Goal: Task Accomplishment & Management: Use online tool/utility

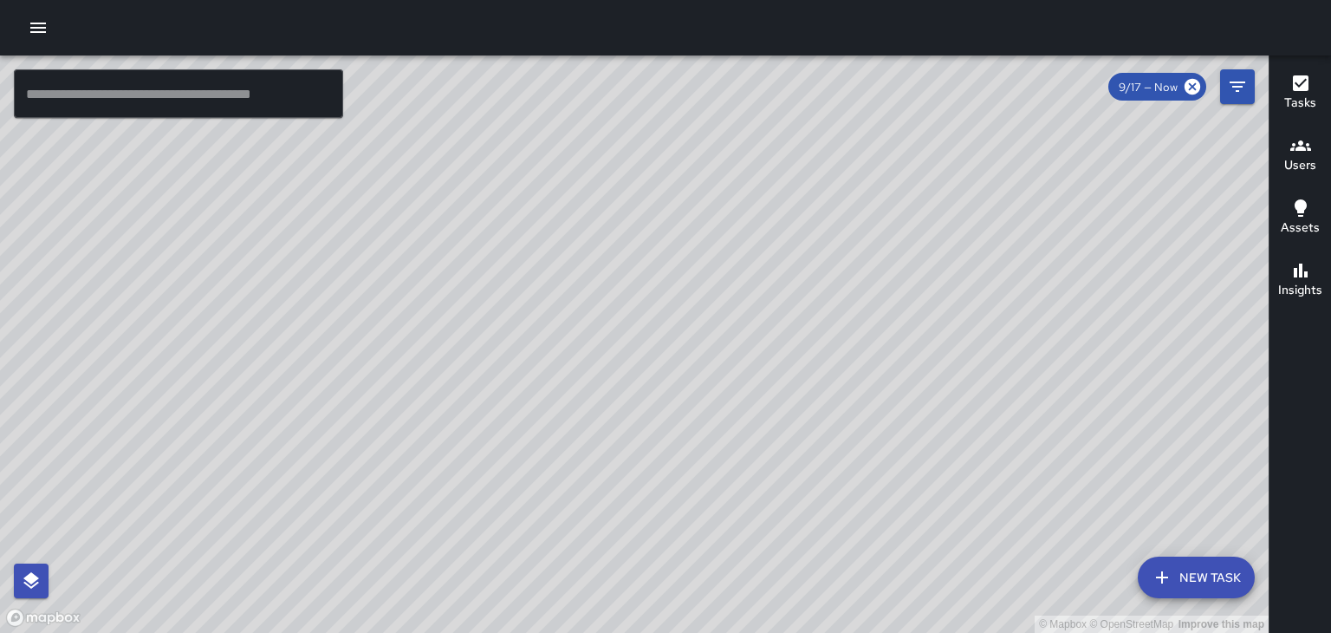
click at [1294, 144] on icon "button" at bounding box center [1301, 145] width 21 height 10
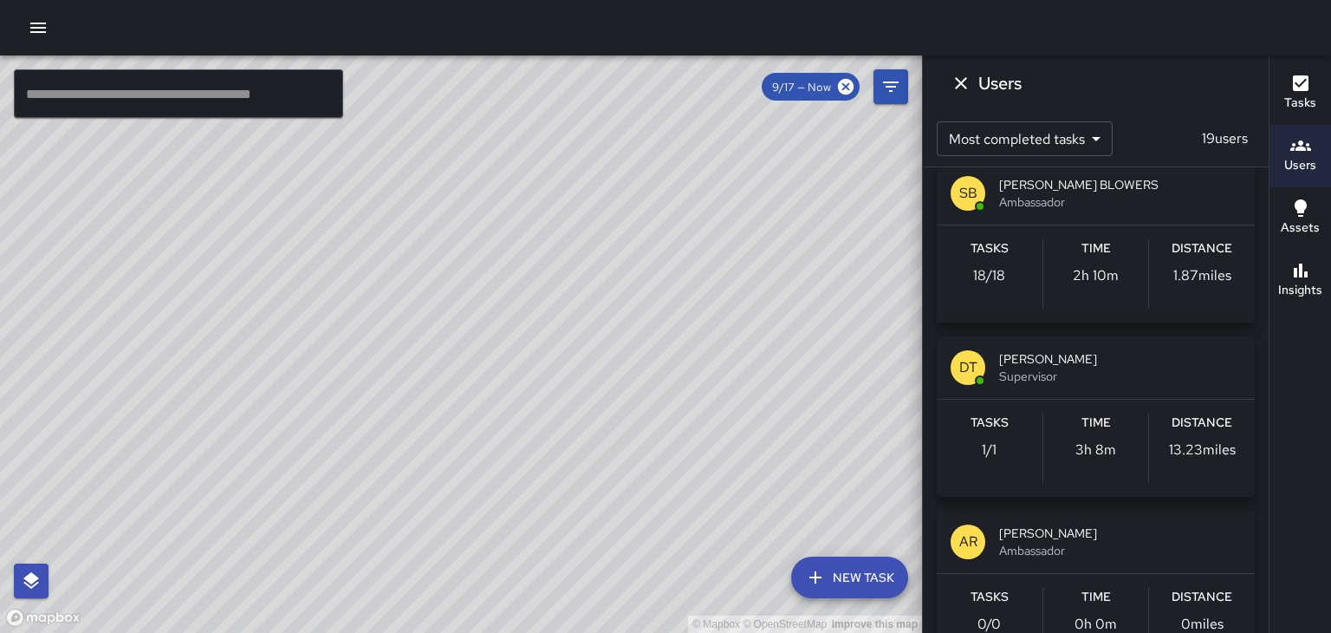
scroll to position [892, 0]
click at [1009, 465] on div "Tasks 1 / 1" at bounding box center [990, 446] width 106 height 69
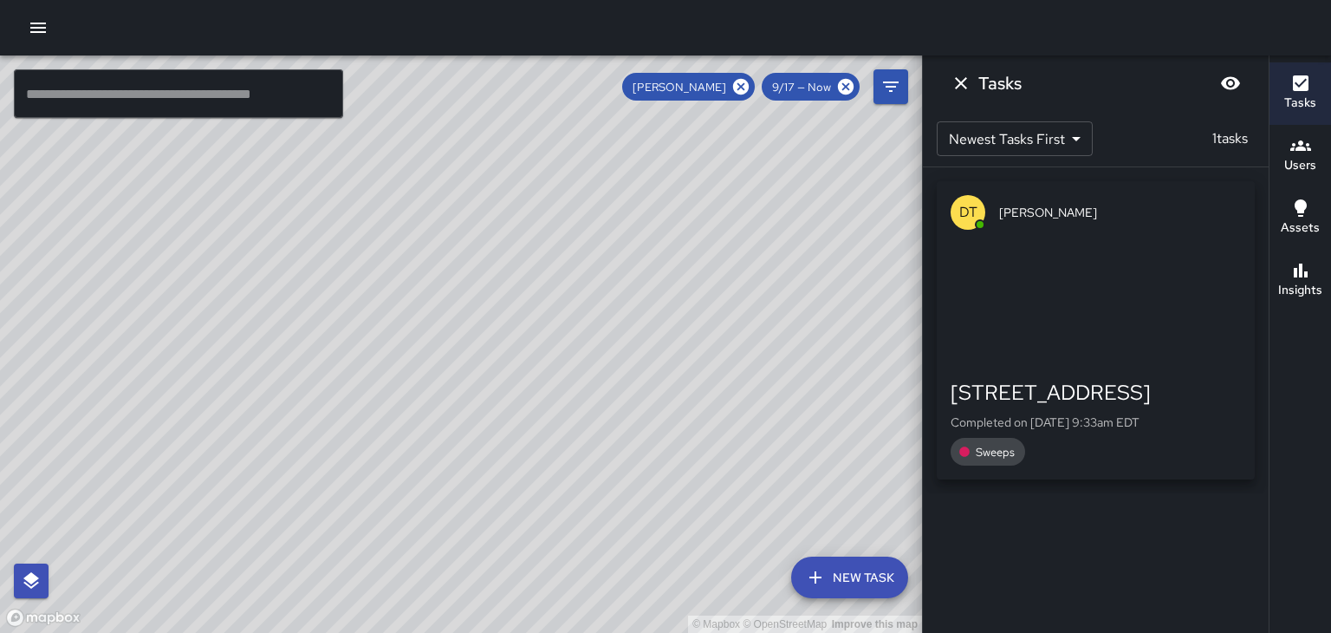
scroll to position [0, 0]
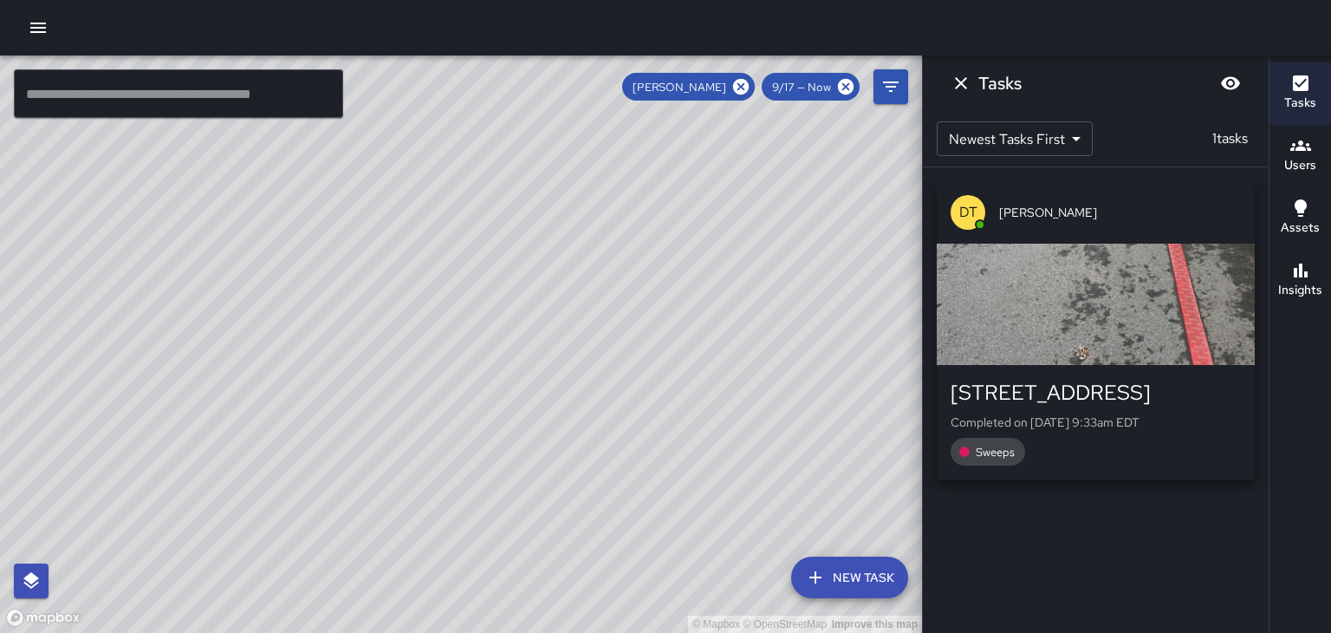
click at [973, 90] on button "Dismiss" at bounding box center [961, 83] width 35 height 35
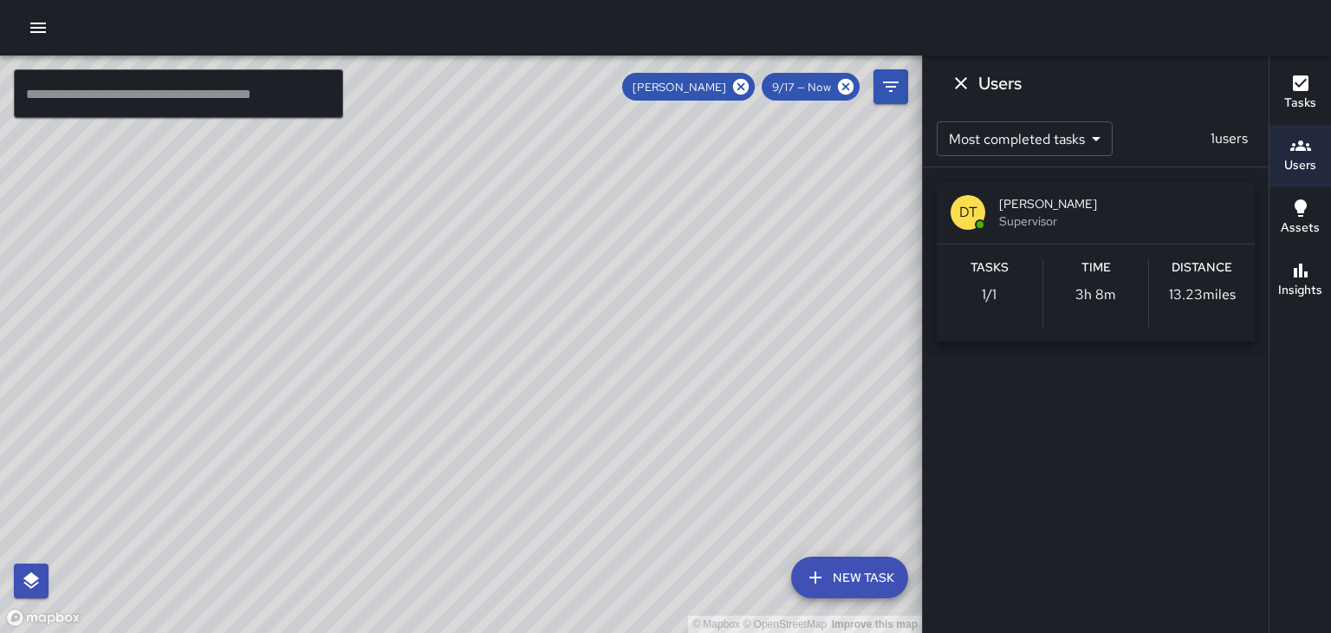
click at [962, 94] on button "Dismiss" at bounding box center [961, 83] width 35 height 35
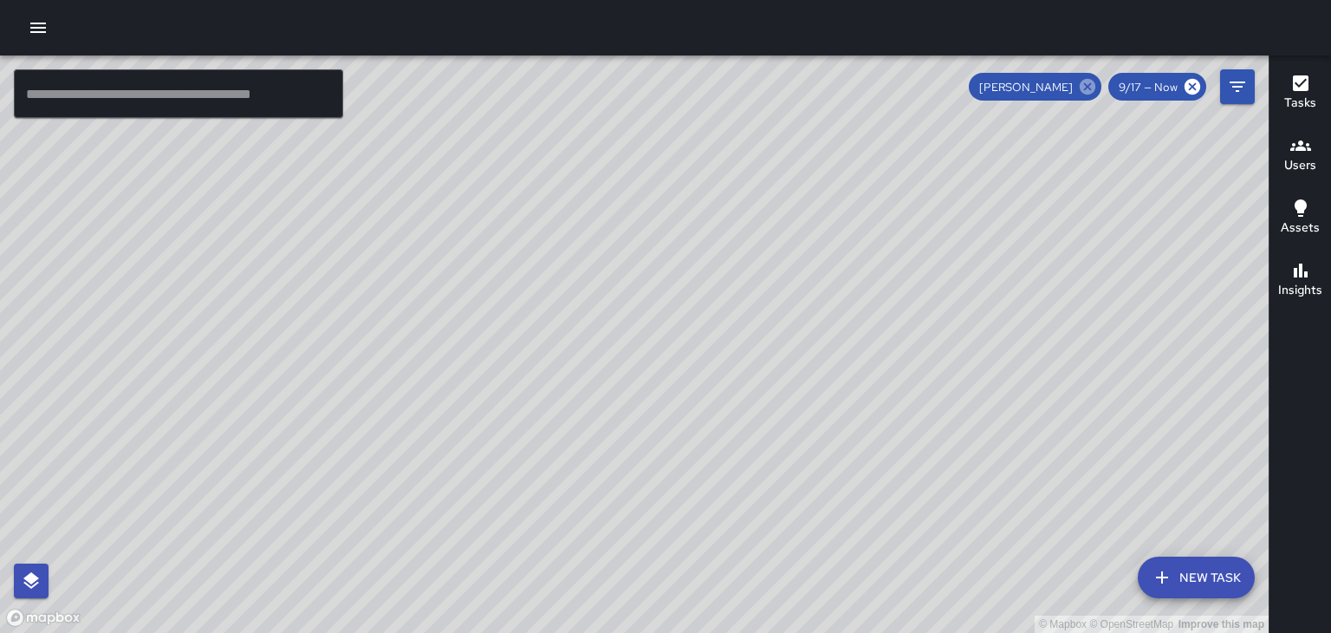
click at [1096, 88] on icon at bounding box center [1088, 87] width 16 height 16
click at [646, 340] on div "© Mapbox © OpenStreetMap Improve this map" at bounding box center [634, 343] width 1269 height 577
click at [639, 343] on div "© Mapbox © OpenStreetMap Improve this map" at bounding box center [634, 343] width 1269 height 577
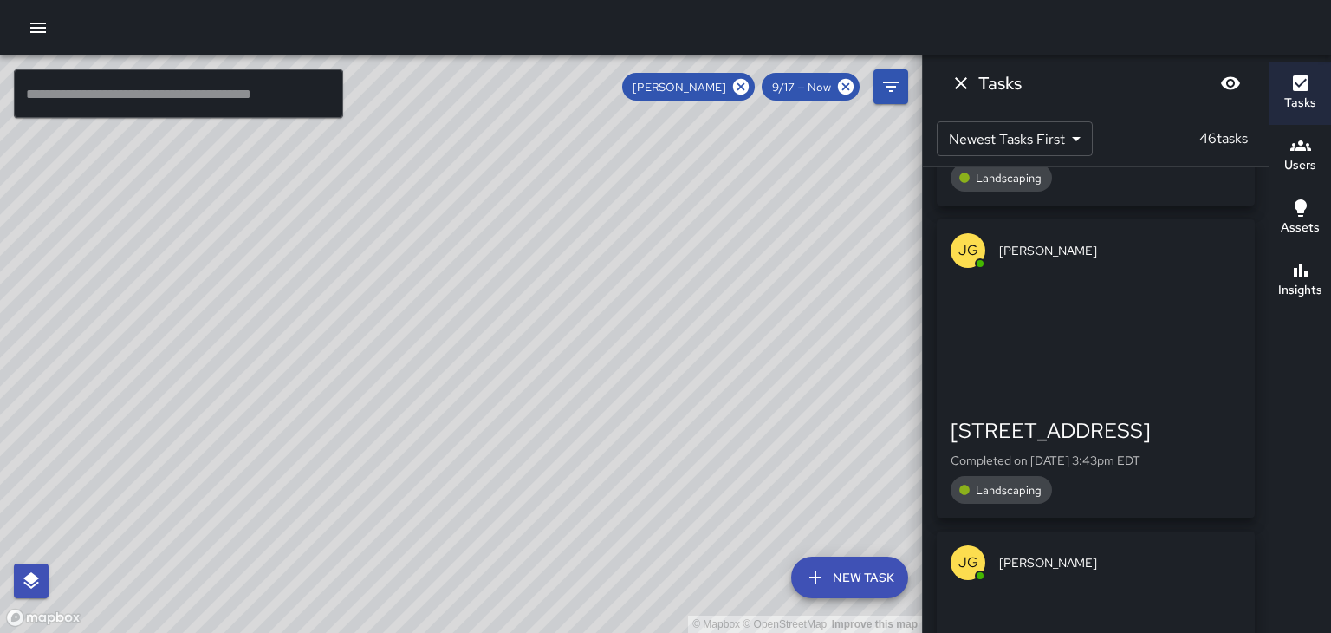
scroll to position [4368, 0]
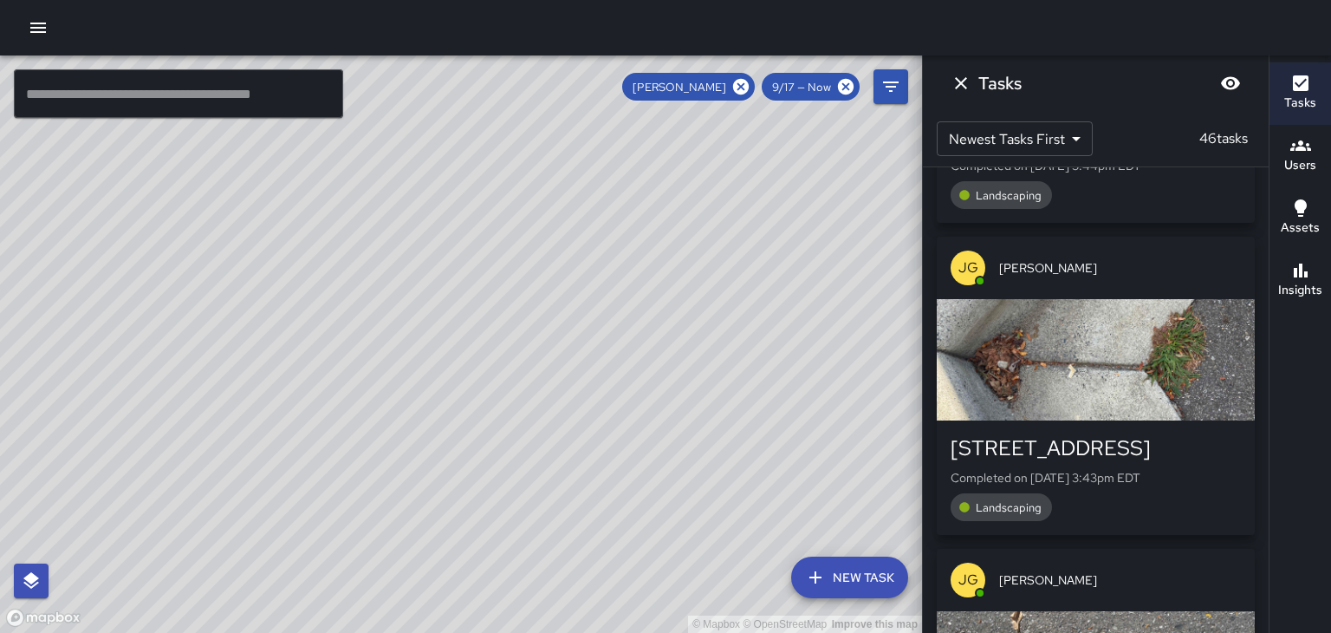
click at [1221, 413] on div "button" at bounding box center [1096, 359] width 318 height 121
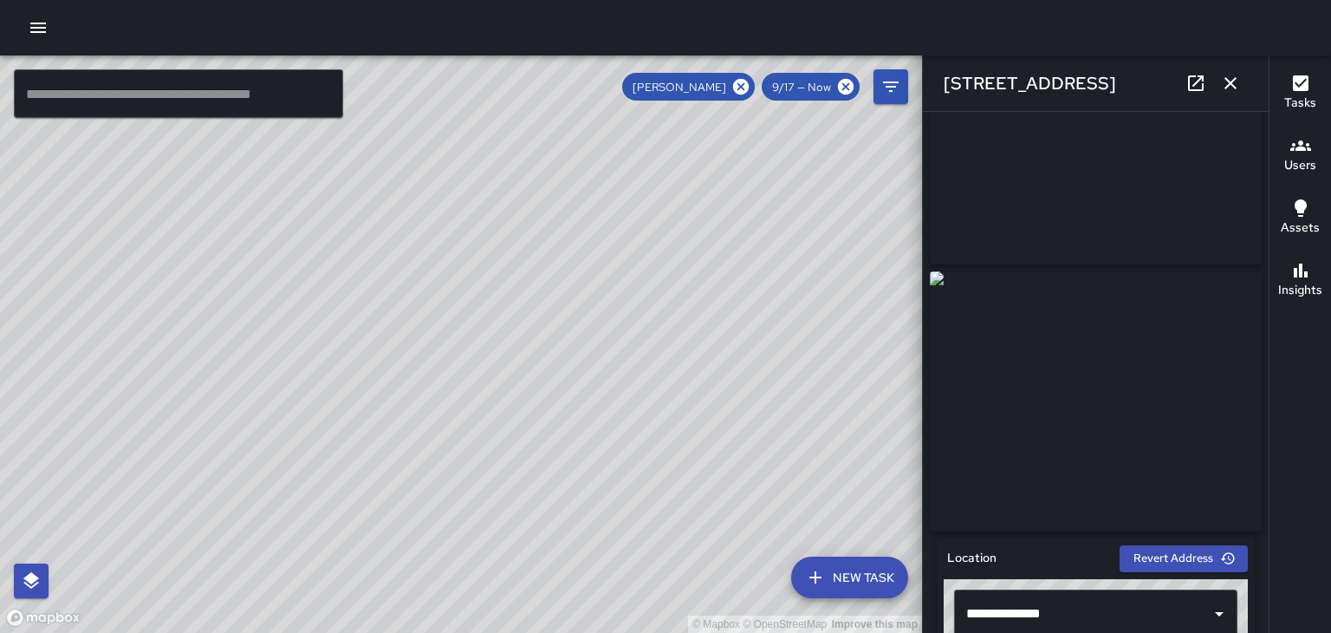
scroll to position [116, 0]
click at [1228, 96] on button "button" at bounding box center [1230, 83] width 35 height 35
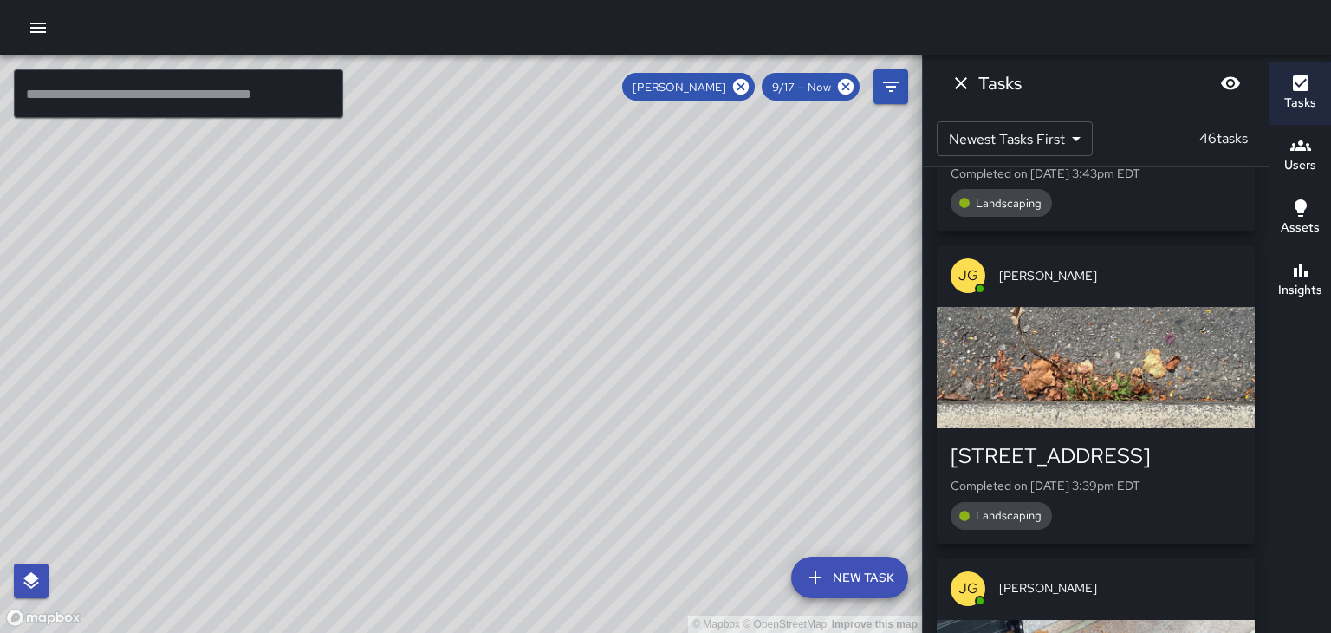
scroll to position [4677, 0]
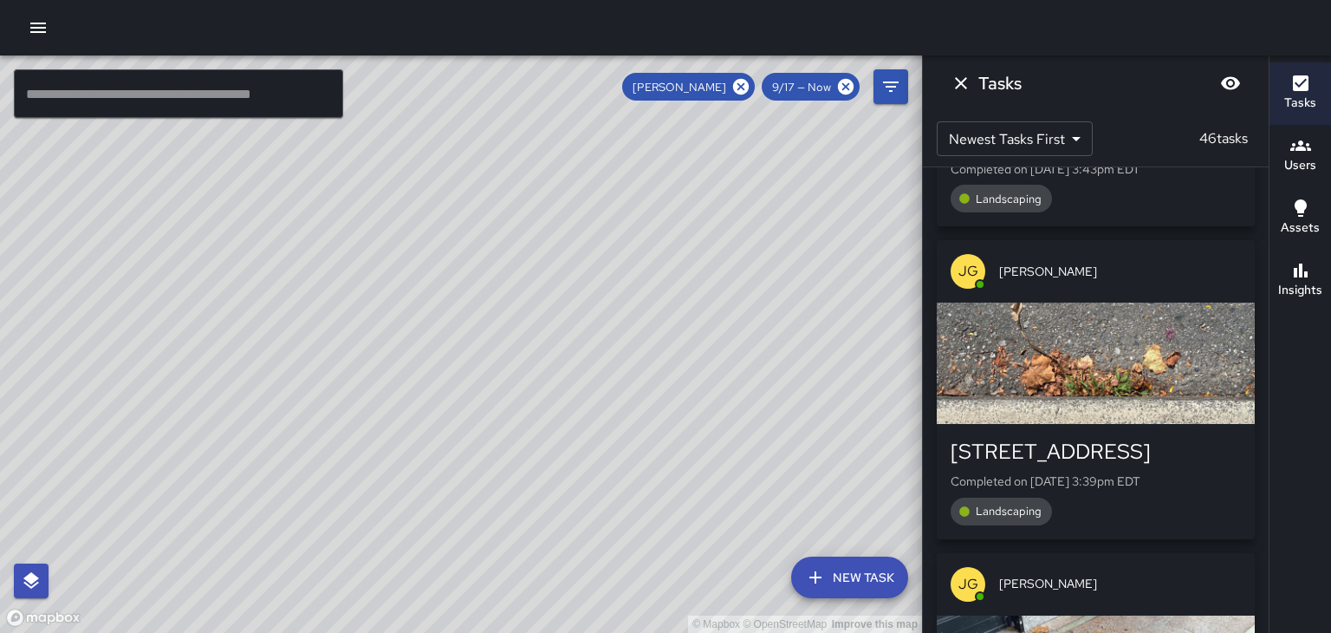
click at [1211, 404] on div "button" at bounding box center [1096, 362] width 318 height 121
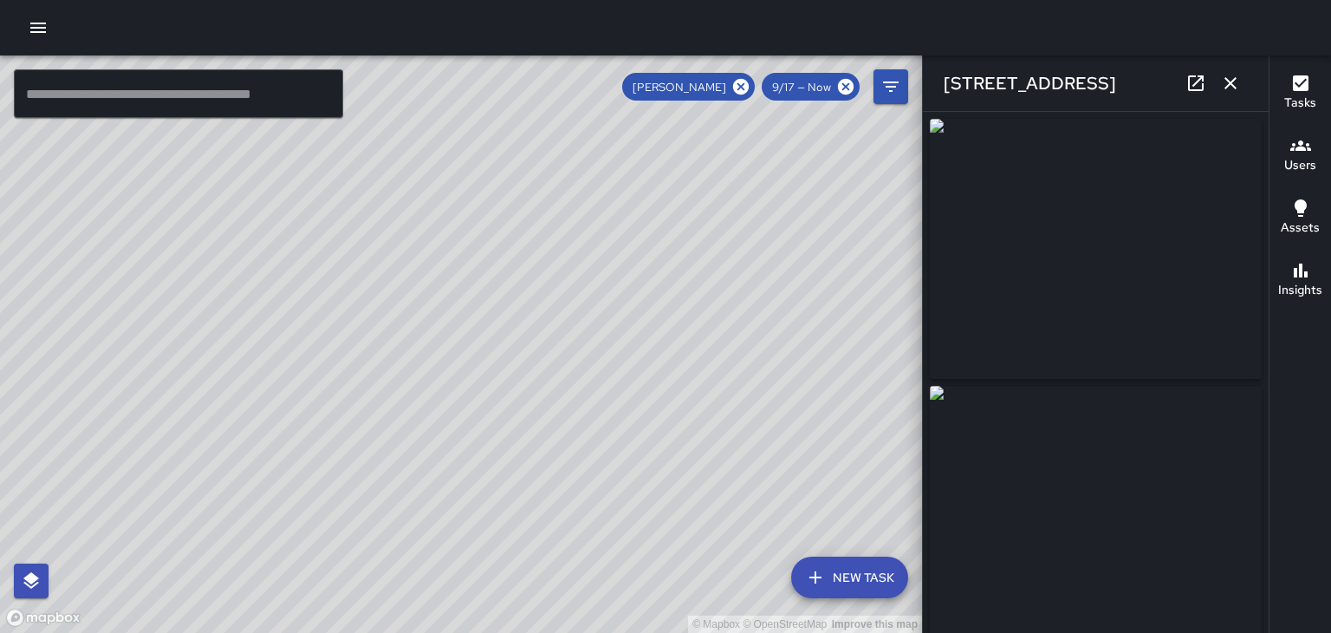
type input "**********"
click at [1237, 98] on button "button" at bounding box center [1230, 83] width 35 height 35
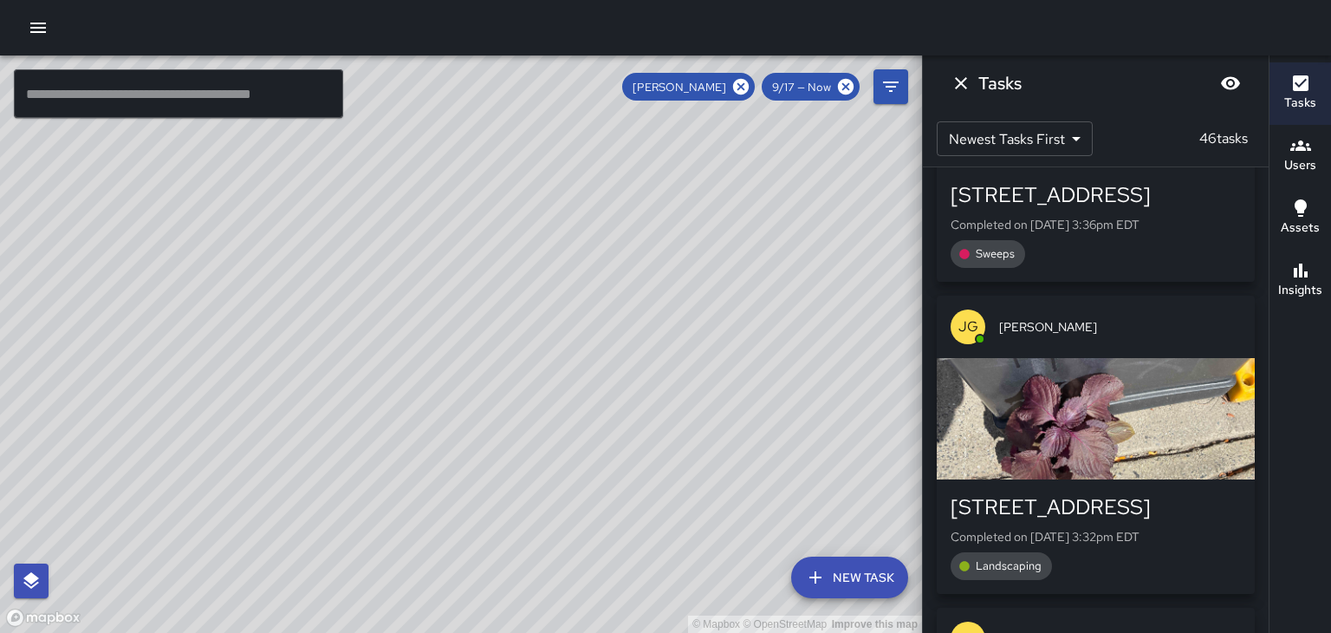
scroll to position [5247, 0]
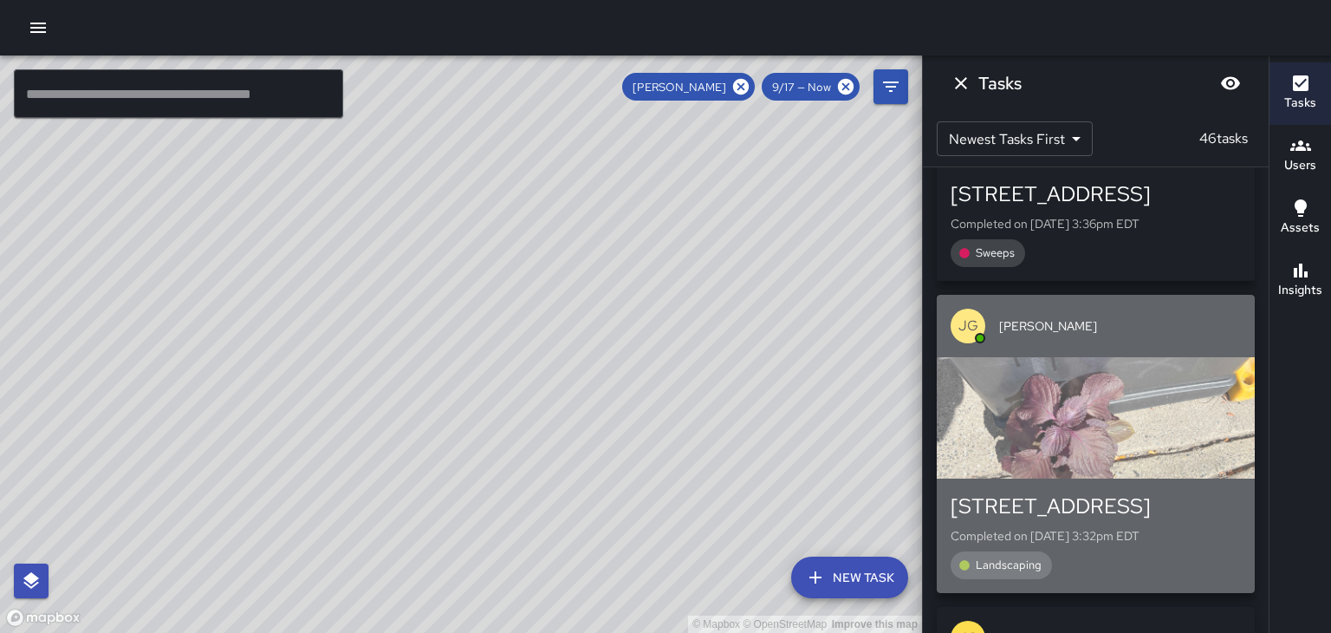
click at [1206, 472] on div "button" at bounding box center [1096, 417] width 318 height 121
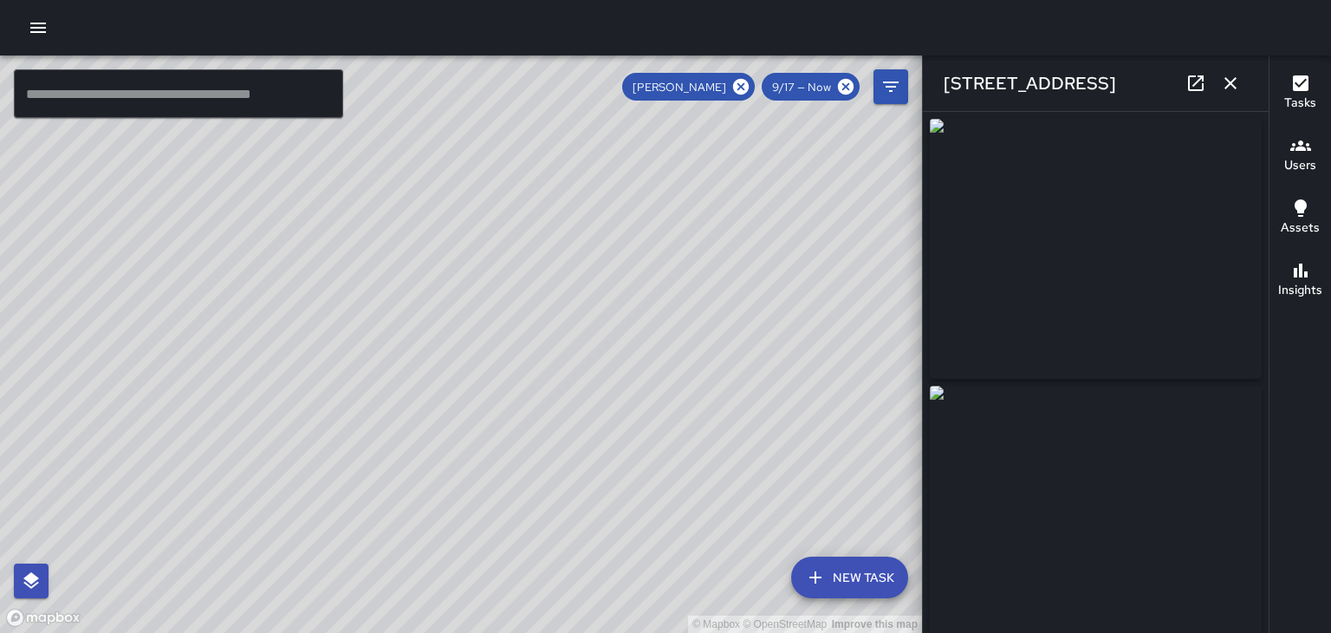
type input "**********"
click at [1231, 83] on icon "button" at bounding box center [1231, 83] width 12 height 12
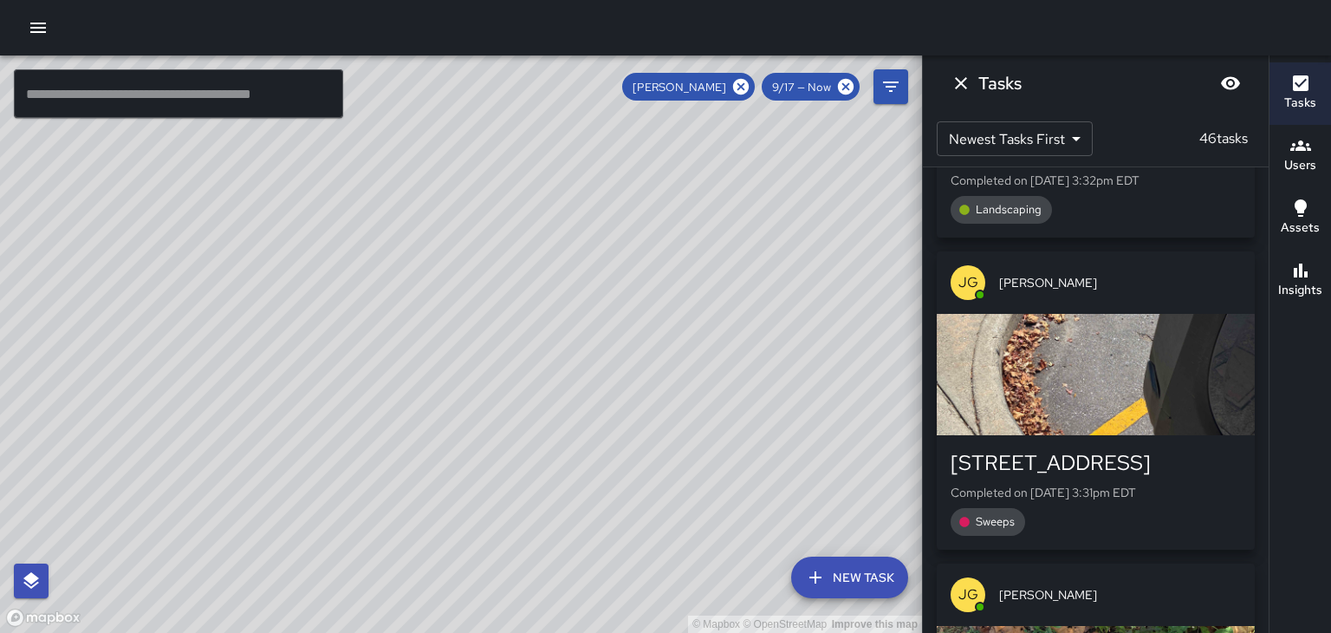
scroll to position [5607, 0]
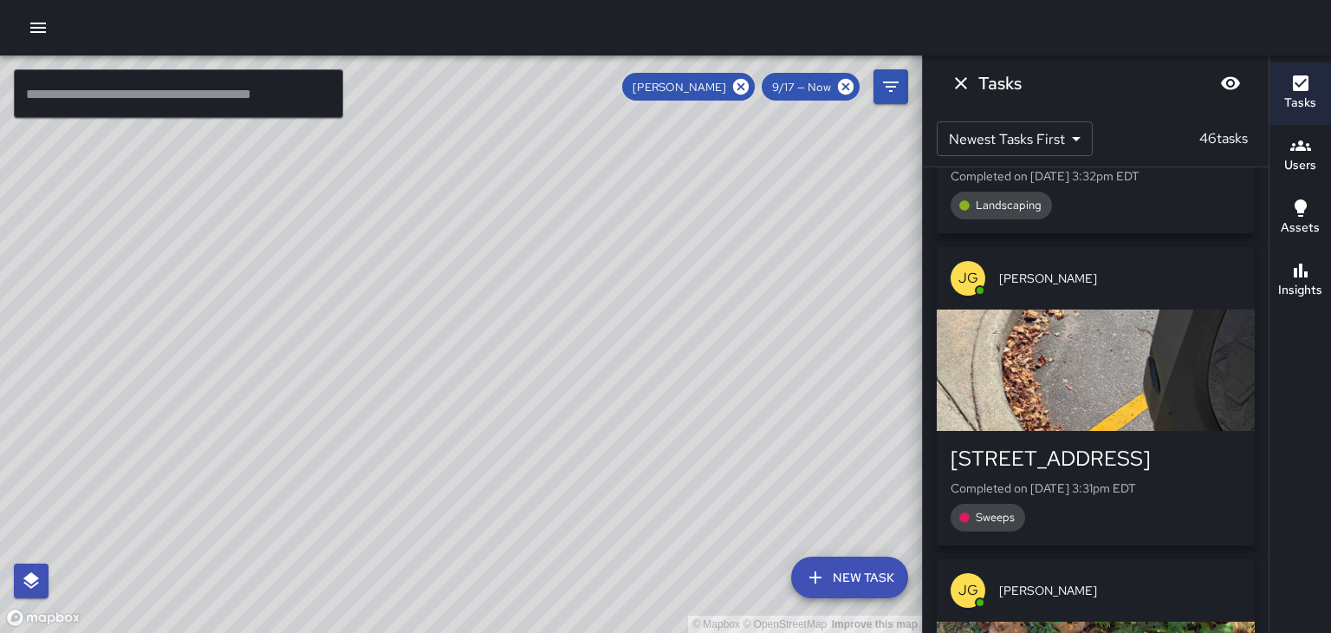
click at [1205, 467] on div "[STREET_ADDRESS]" at bounding box center [1096, 459] width 290 height 28
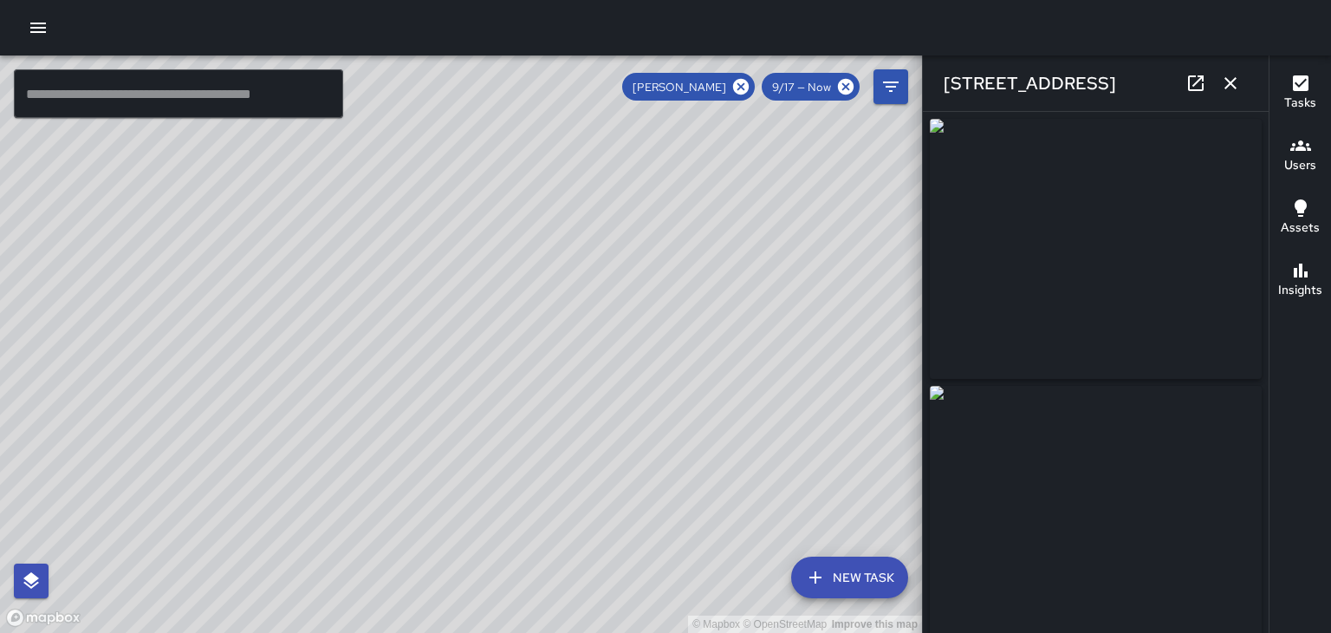
type input "**********"
click at [1229, 88] on icon "button" at bounding box center [1230, 83] width 21 height 21
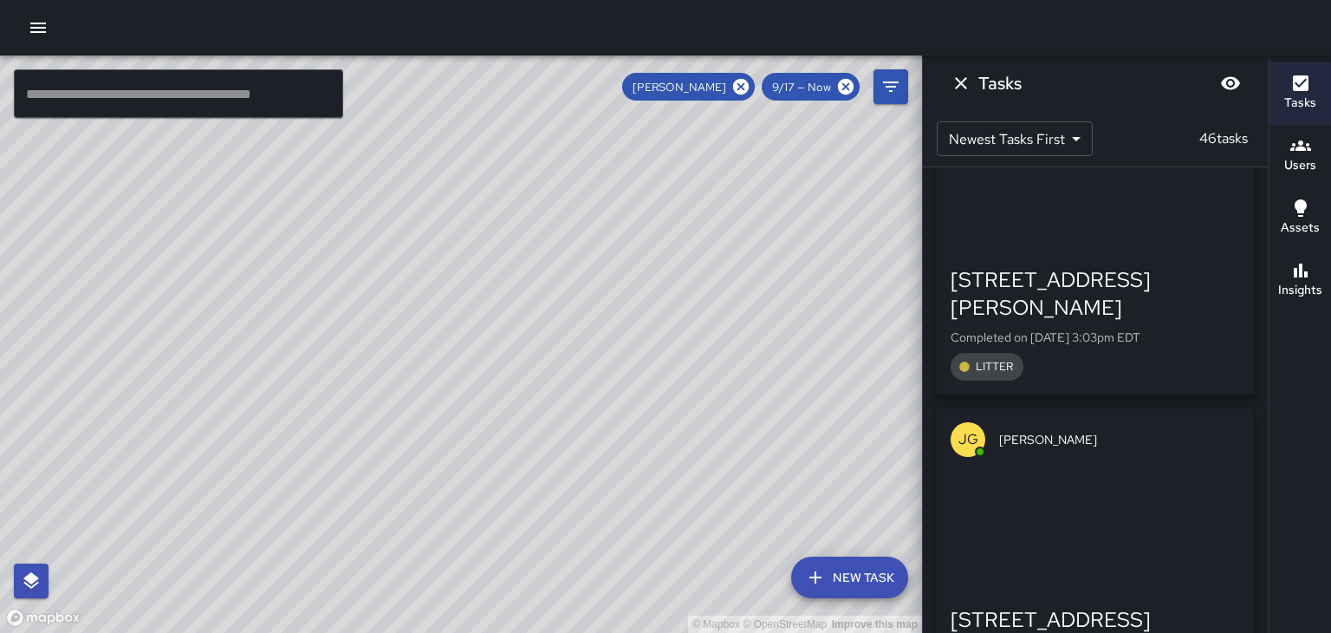
scroll to position [8755, 0]
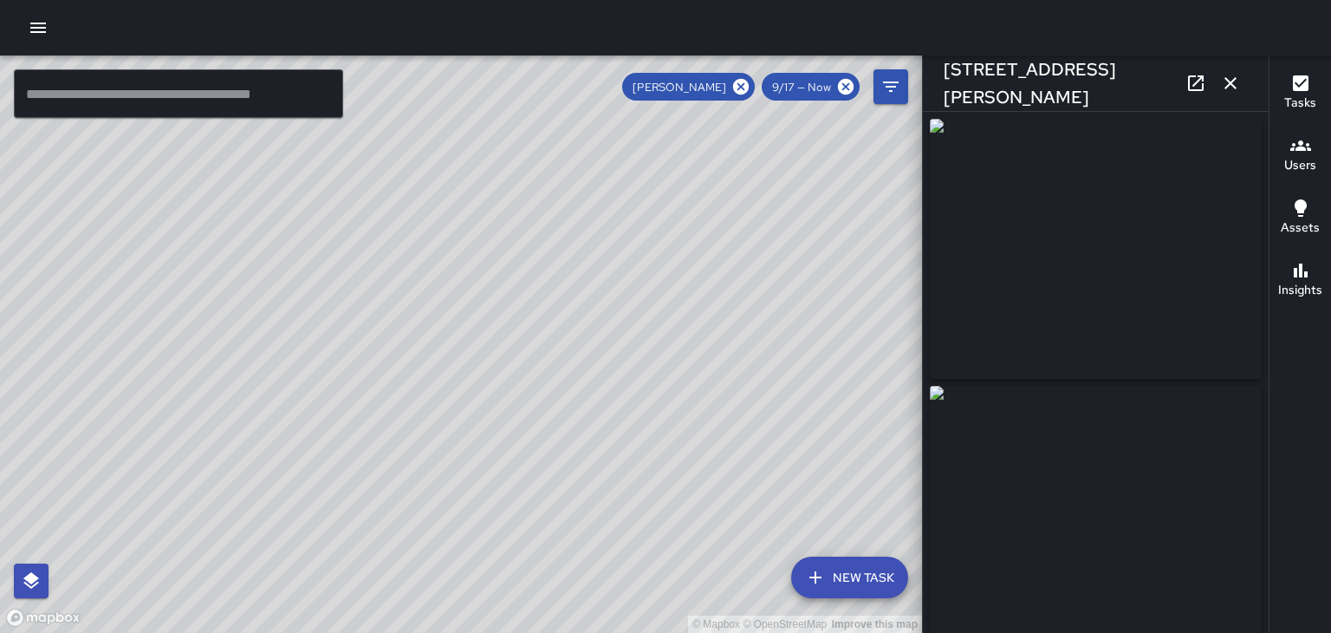
click at [1193, 257] on img at bounding box center [1096, 249] width 332 height 260
click at [1227, 90] on icon "button" at bounding box center [1230, 83] width 21 height 21
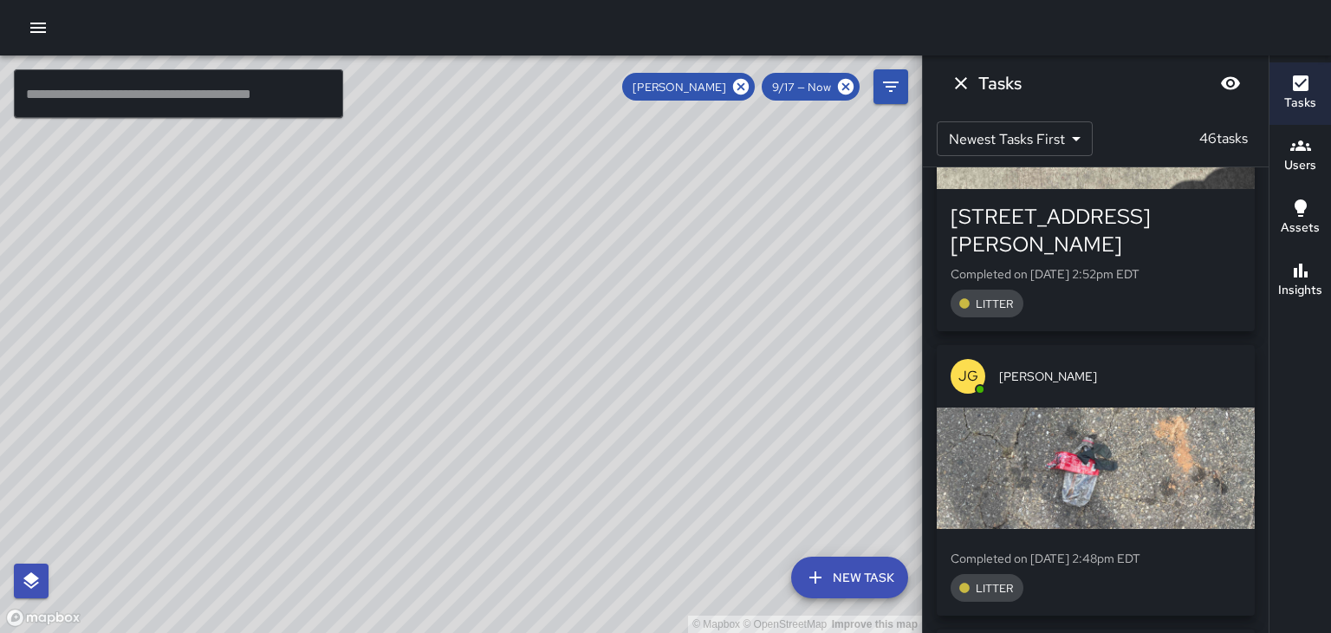
scroll to position [10162, 0]
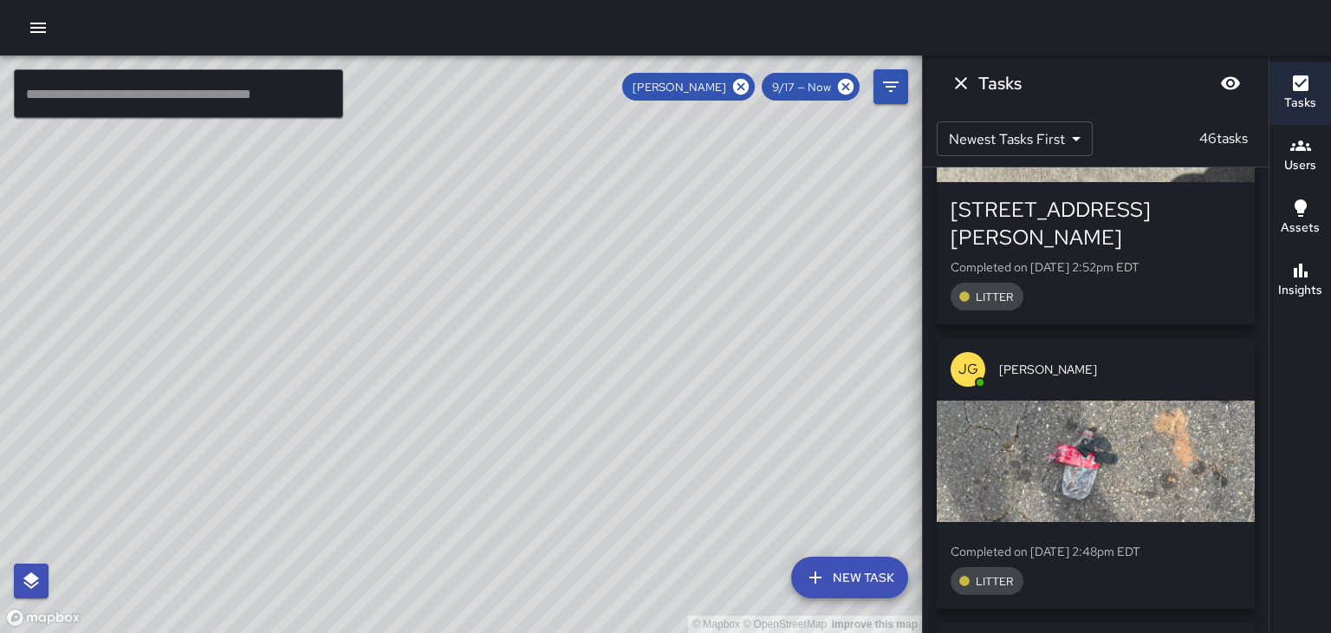
click at [966, 85] on icon "Dismiss" at bounding box center [961, 83] width 21 height 21
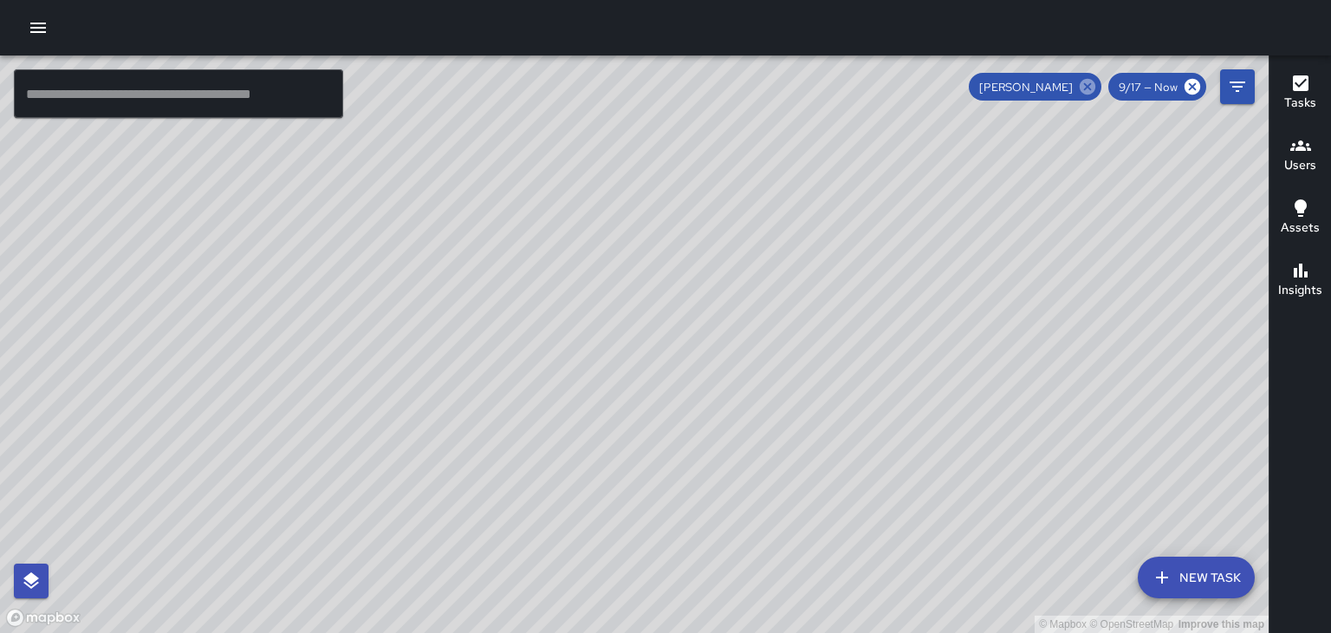
click at [1091, 92] on icon at bounding box center [1088, 87] width 16 height 16
click at [1305, 166] on h6 "Users" at bounding box center [1301, 165] width 32 height 19
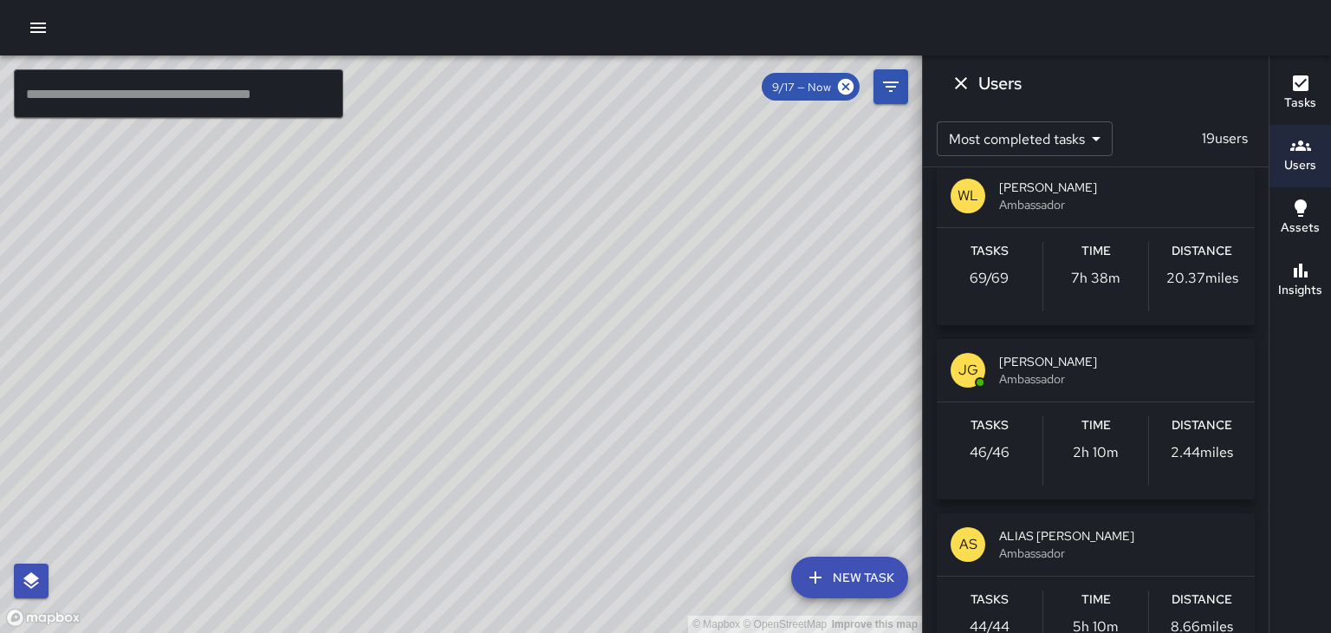
scroll to position [0, 0]
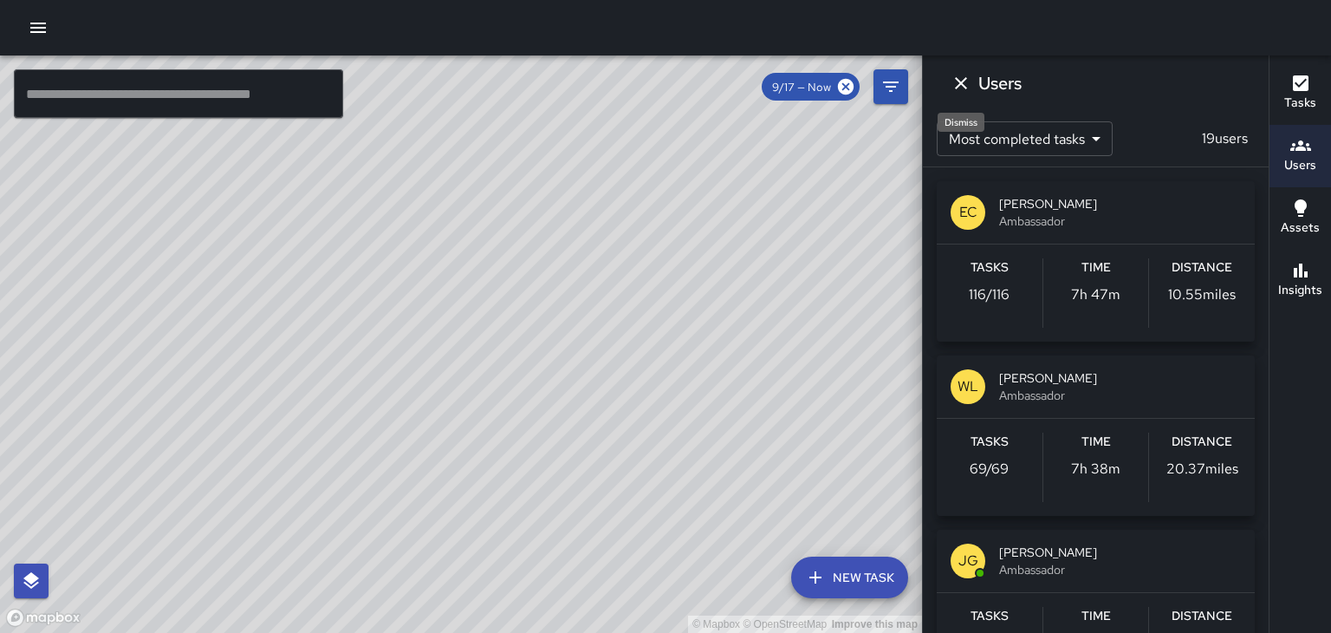
click at [962, 80] on icon "Dismiss" at bounding box center [961, 83] width 21 height 21
